Goal: Information Seeking & Learning: Learn about a topic

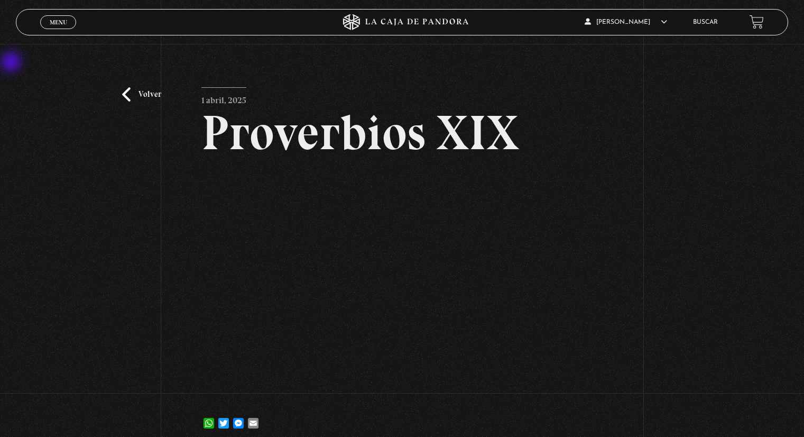
scroll to position [53, 0]
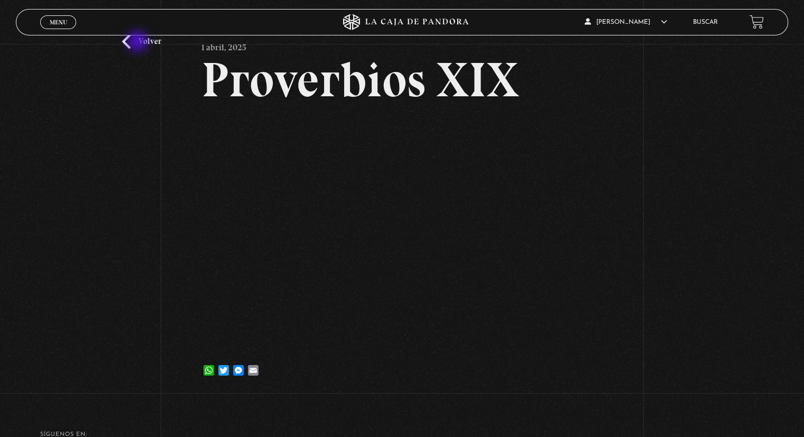
click at [139, 42] on link "Volver" at bounding box center [141, 41] width 39 height 14
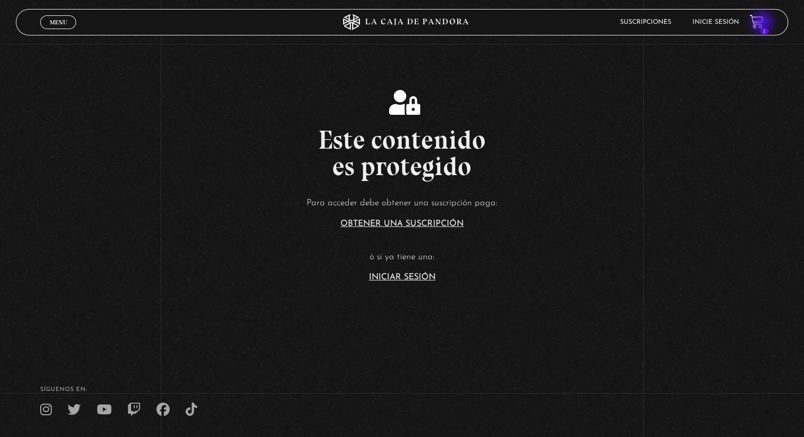
click at [763, 24] on icon at bounding box center [756, 21] width 13 height 12
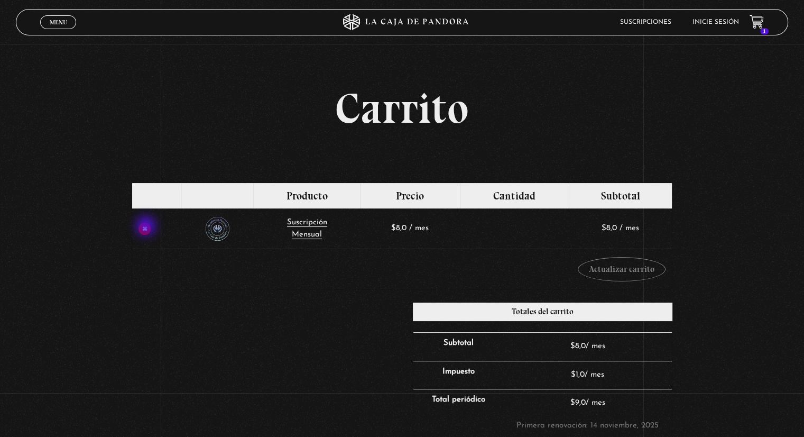
click at [148, 227] on link "×" at bounding box center [145, 229] width 12 height 12
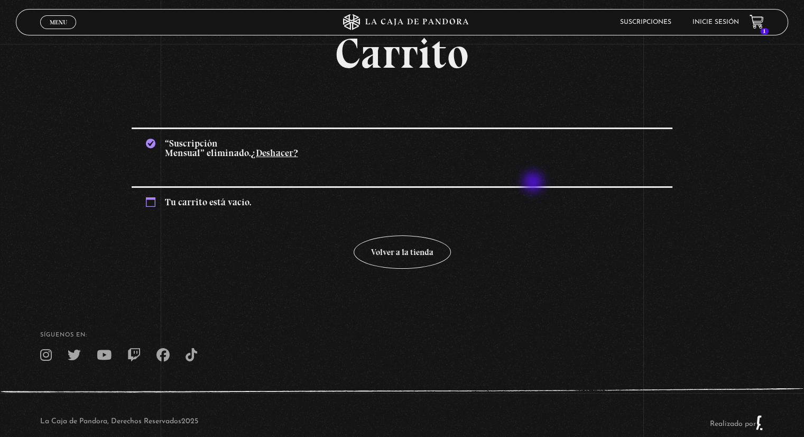
scroll to position [75, 0]
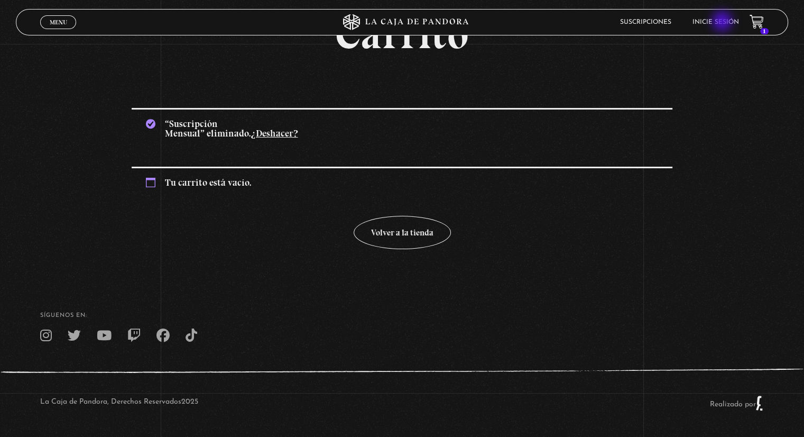
click at [723, 22] on link "Inicie sesión" at bounding box center [716, 22] width 47 height 6
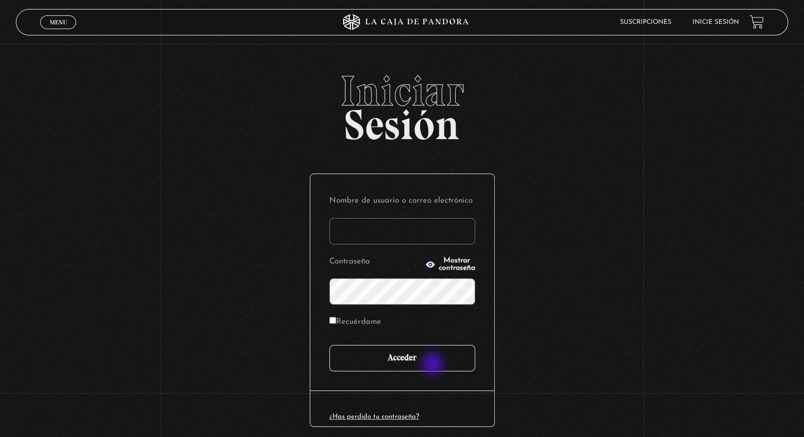
type input "[EMAIL_ADDRESS][PERSON_NAME][DOMAIN_NAME]"
click at [434, 363] on input "Acceder" at bounding box center [402, 358] width 146 height 26
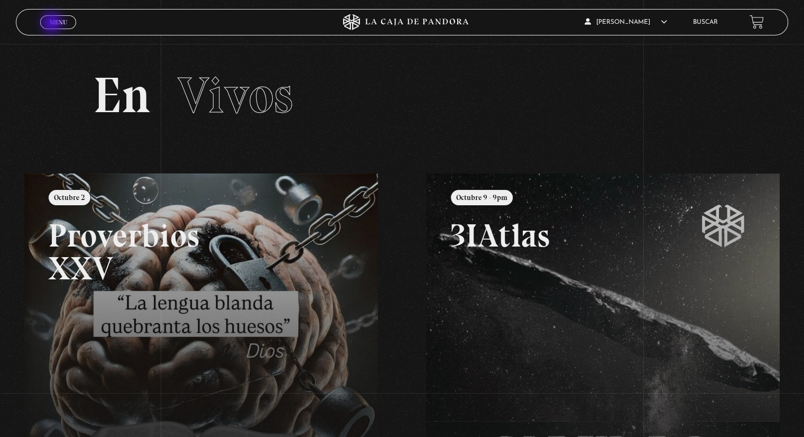
click at [53, 24] on span "Menu" at bounding box center [58, 22] width 17 height 6
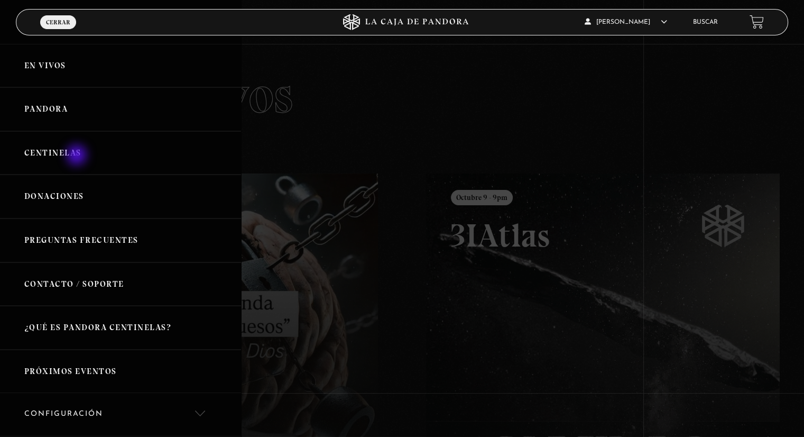
click at [77, 155] on link "Centinelas" at bounding box center [120, 153] width 241 height 44
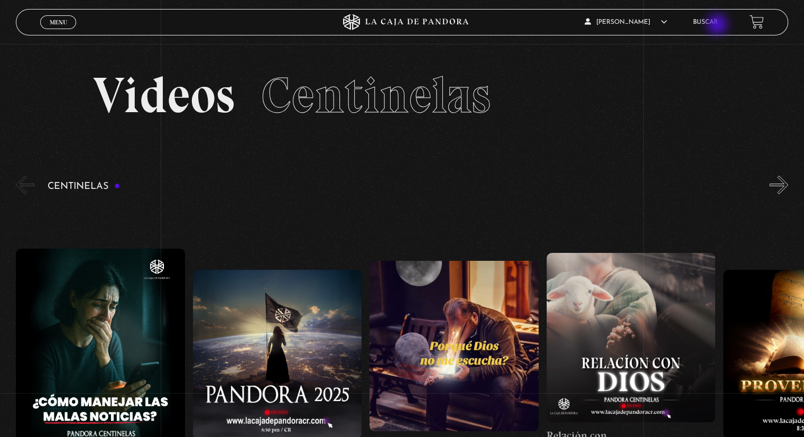
click at [718, 25] on link "Buscar" at bounding box center [705, 22] width 25 height 6
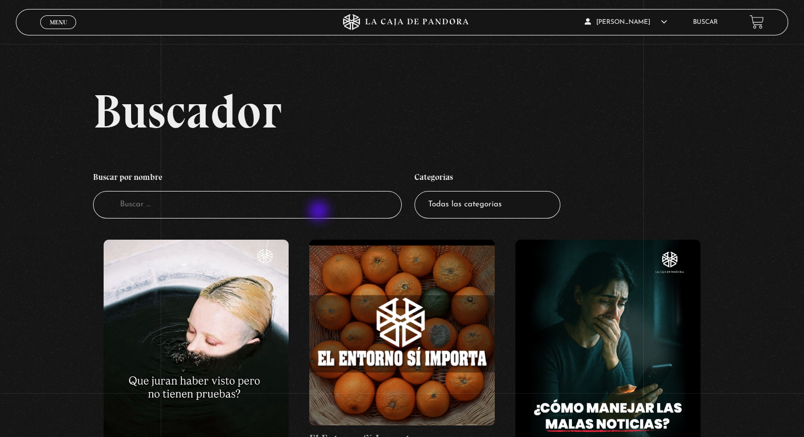
click at [320, 212] on input "Buscador" at bounding box center [247, 205] width 309 height 28
type input "mateo 24"
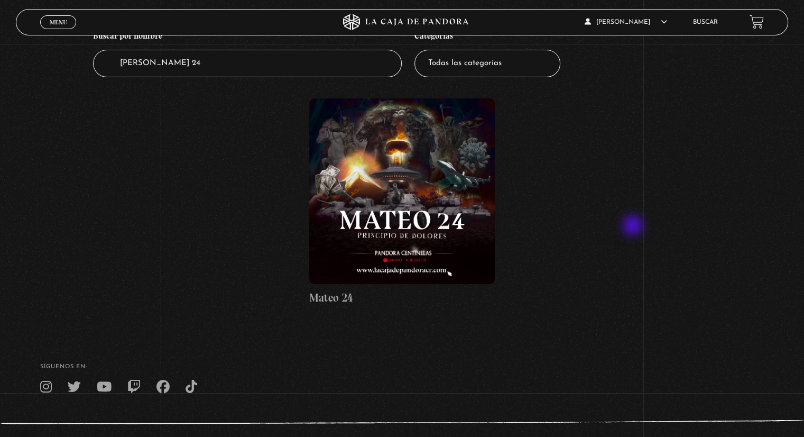
scroll to position [159, 0]
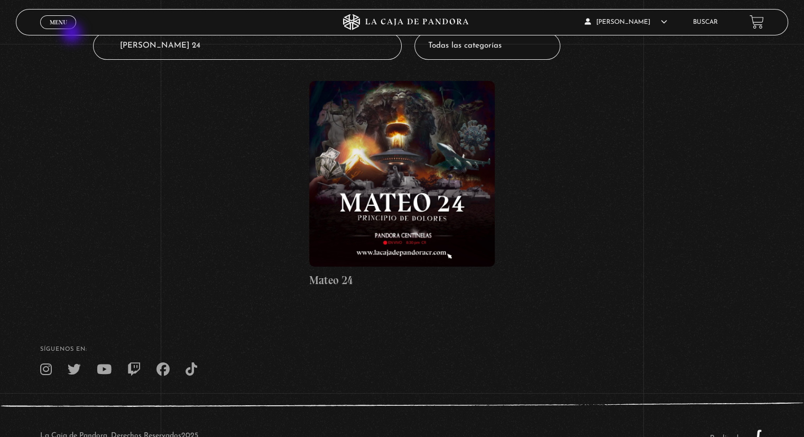
drag, startPoint x: 166, startPoint y: 47, endPoint x: 70, endPoint y: 33, distance: 96.6
click at [70, 33] on div "Menu Cerrar Yorleny Acuña Díaz En vivos Pandora Centinelas Mi cuenta Salir Busc…" at bounding box center [402, 156] width 804 height 630
type input "señales del"
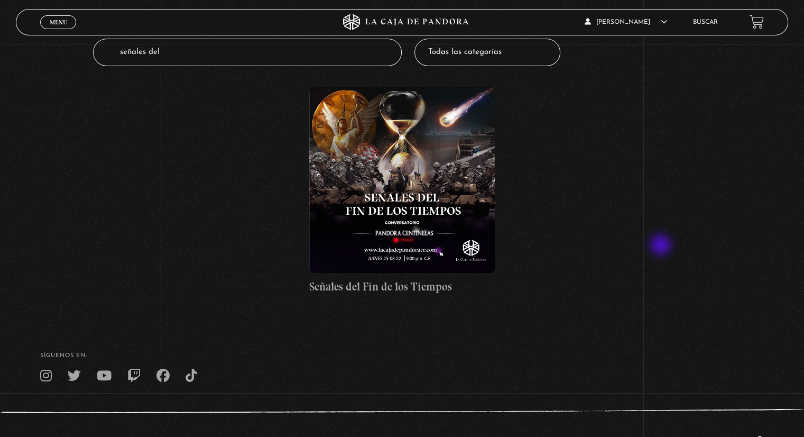
scroll to position [159, 0]
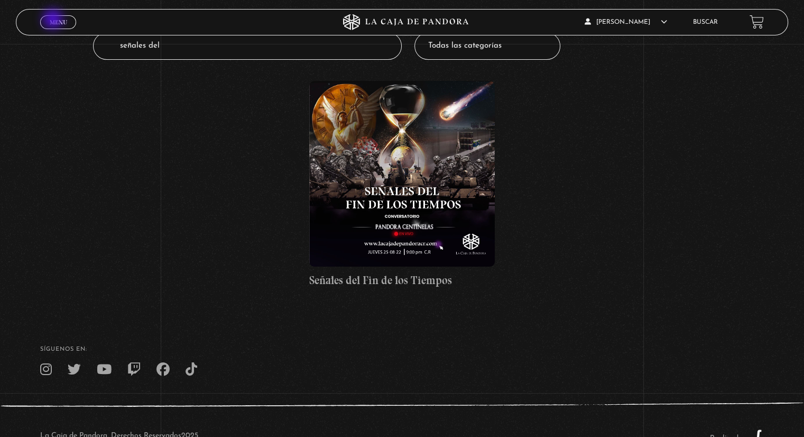
click at [54, 20] on span "Menu" at bounding box center [58, 22] width 17 height 6
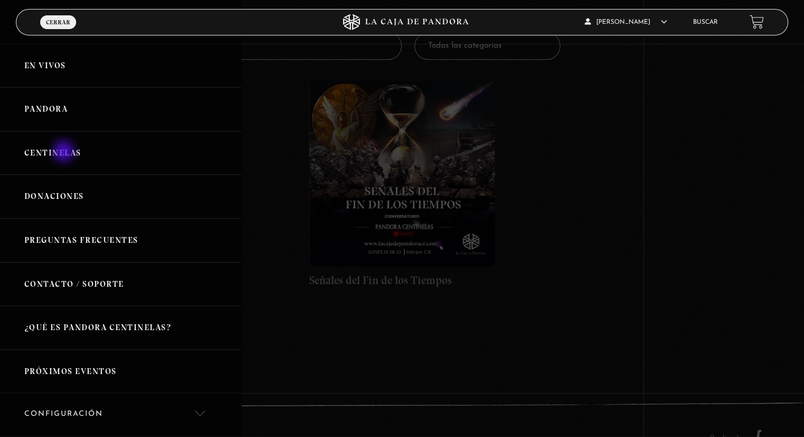
click at [65, 152] on link "Centinelas" at bounding box center [120, 153] width 241 height 44
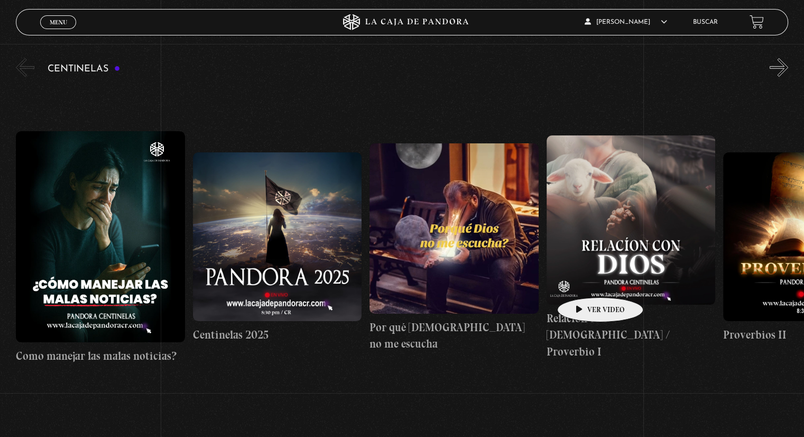
scroll to position [106, 0]
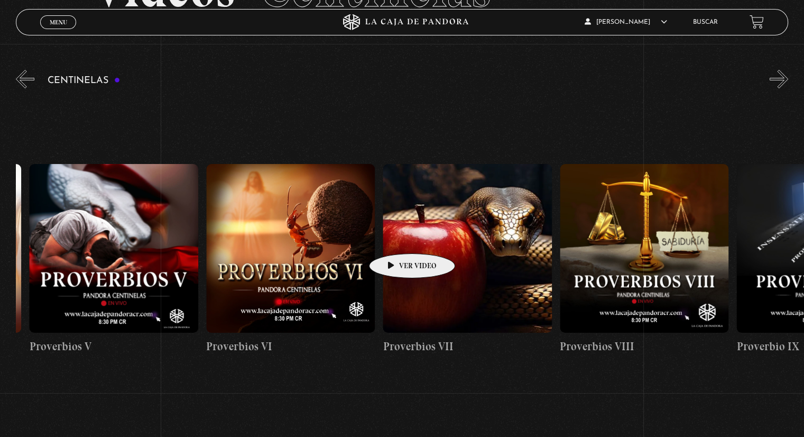
drag, startPoint x: 641, startPoint y: 241, endPoint x: 395, endPoint y: 237, distance: 245.9
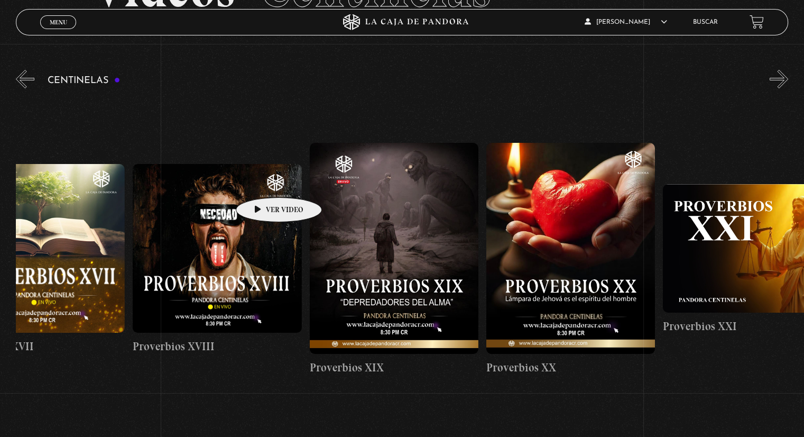
drag, startPoint x: 690, startPoint y: 213, endPoint x: 252, endPoint y: 180, distance: 439.0
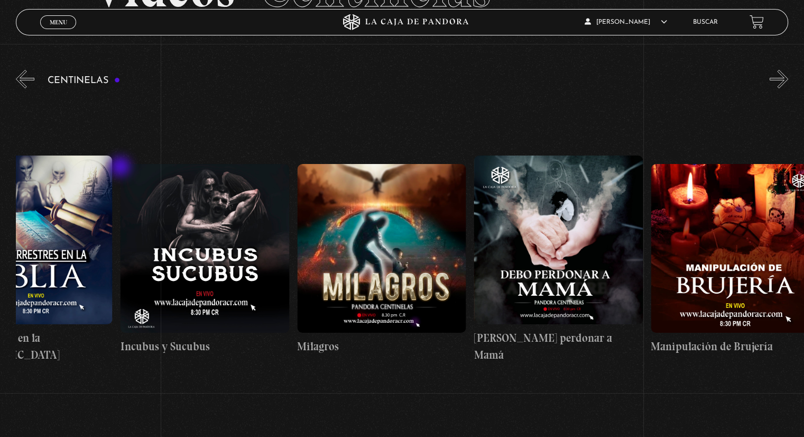
scroll to position [0, 6080]
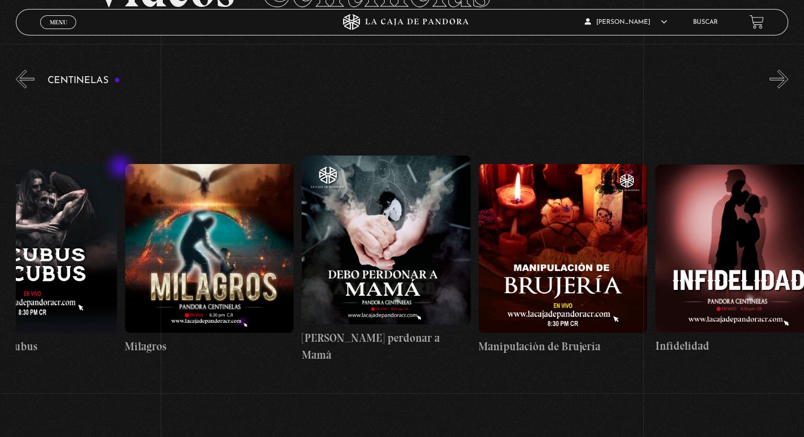
drag, startPoint x: 653, startPoint y: 218, endPoint x: 121, endPoint y: 168, distance: 534.9
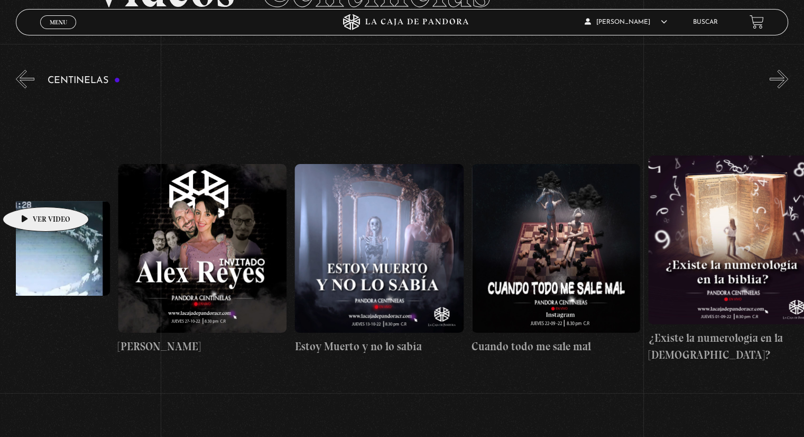
scroll to position [0, 9450]
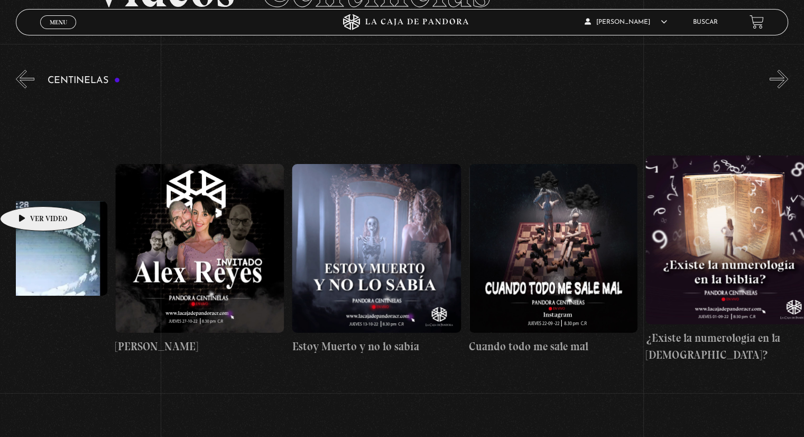
drag, startPoint x: 700, startPoint y: 210, endPoint x: 26, endPoint y: 190, distance: 674.0
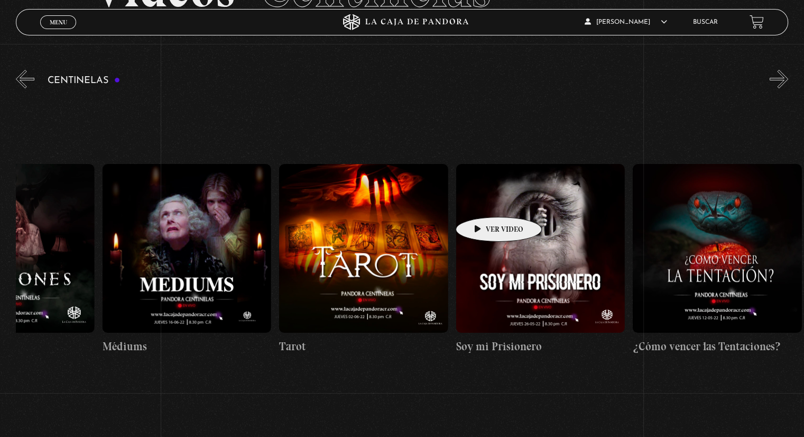
scroll to position [0, 11057]
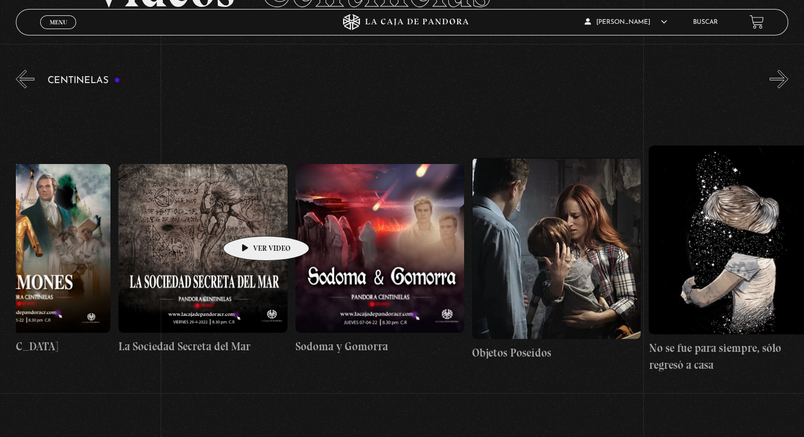
drag, startPoint x: 744, startPoint y: 200, endPoint x: 243, endPoint y: 222, distance: 501.7
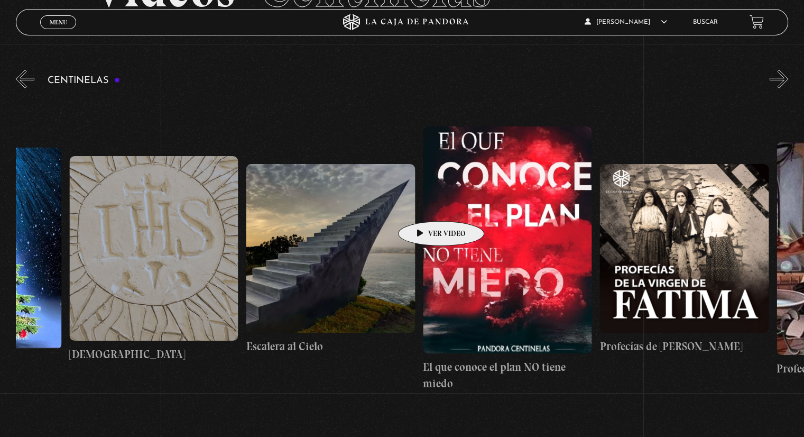
scroll to position [0, 14034]
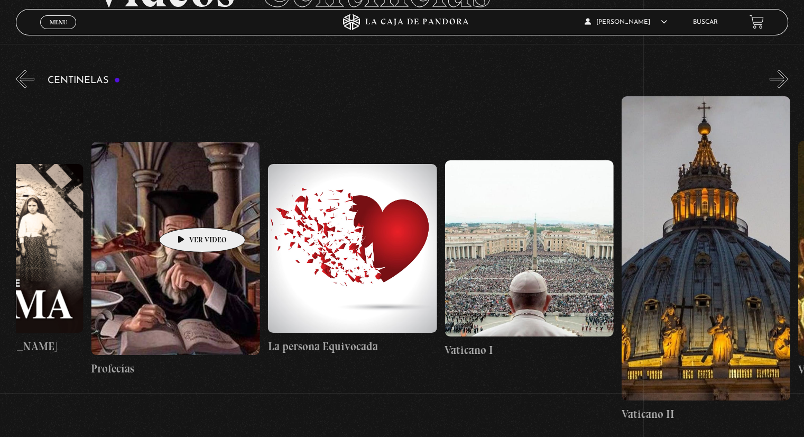
drag, startPoint x: 720, startPoint y: 205, endPoint x: 186, endPoint y: 212, distance: 534.1
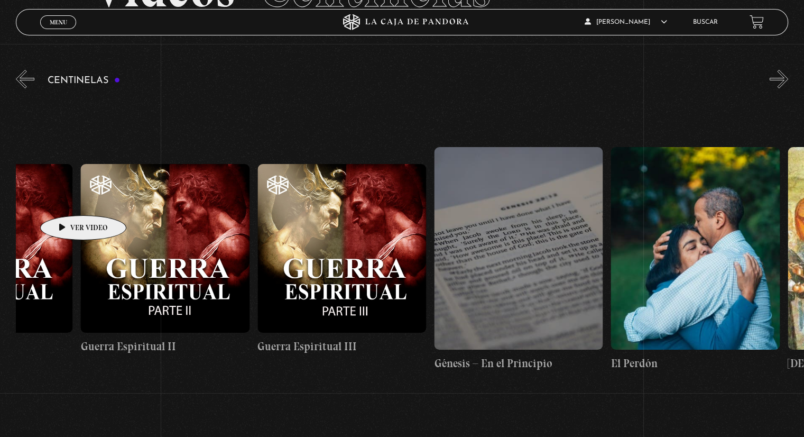
scroll to position [0, 17985]
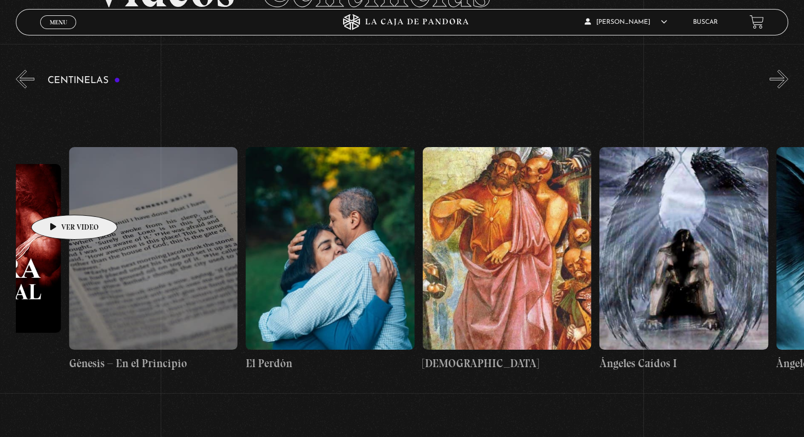
drag, startPoint x: 723, startPoint y: 201, endPoint x: 58, endPoint y: 199, distance: 665.7
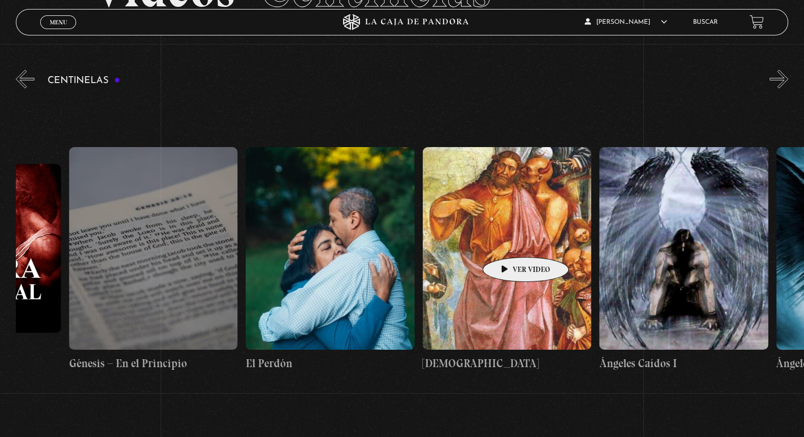
click at [509, 241] on figure at bounding box center [506, 248] width 169 height 203
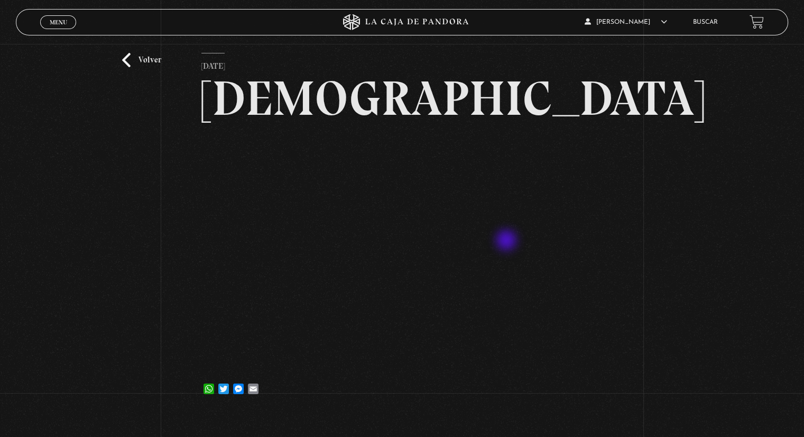
scroll to position [53, 0]
